Goal: Information Seeking & Learning: Learn about a topic

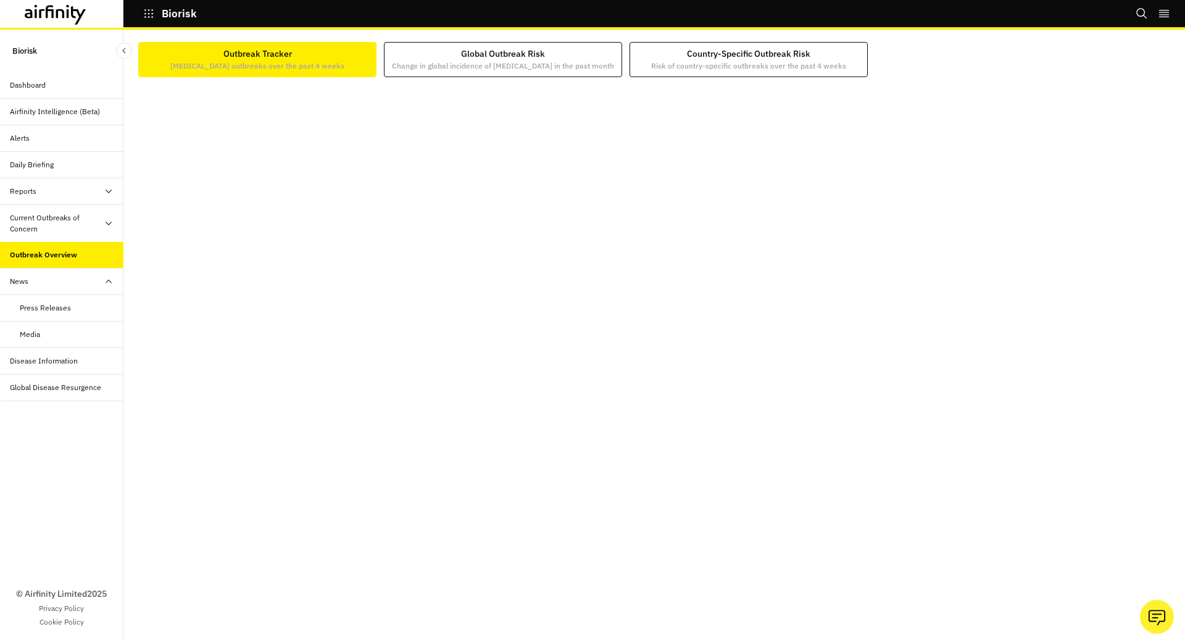
click at [99, 214] on div "Current Outbreaks of Concern" at bounding box center [57, 223] width 94 height 22
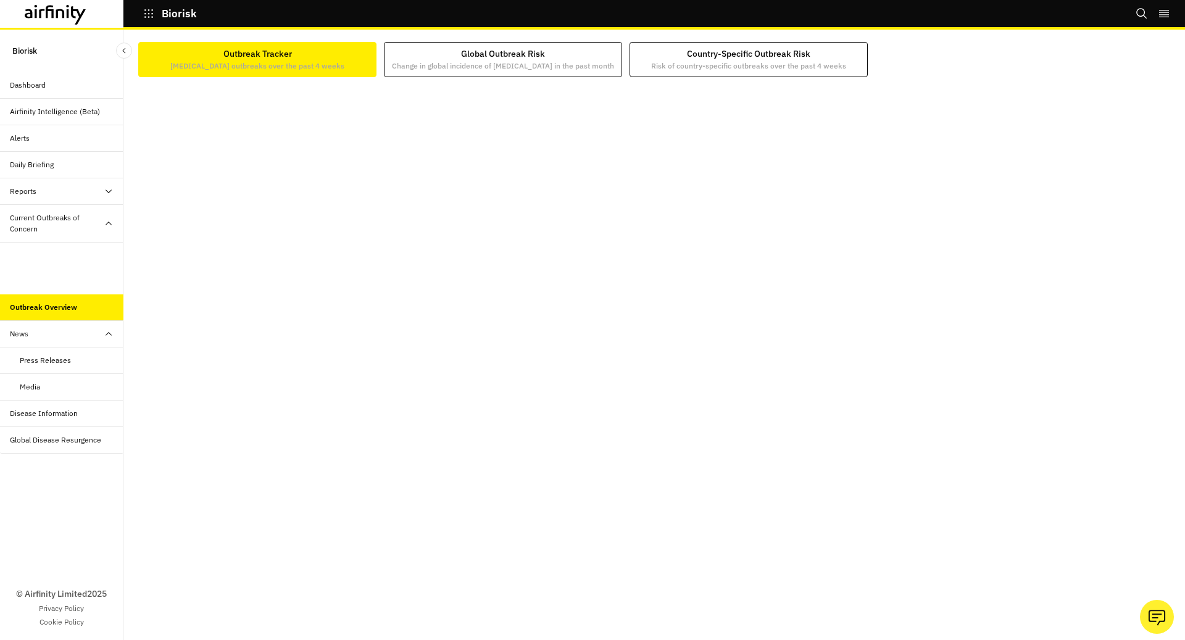
click at [80, 271] on div "Mpox" at bounding box center [61, 282] width 123 height 27
